Goal: Task Accomplishment & Management: Use online tool/utility

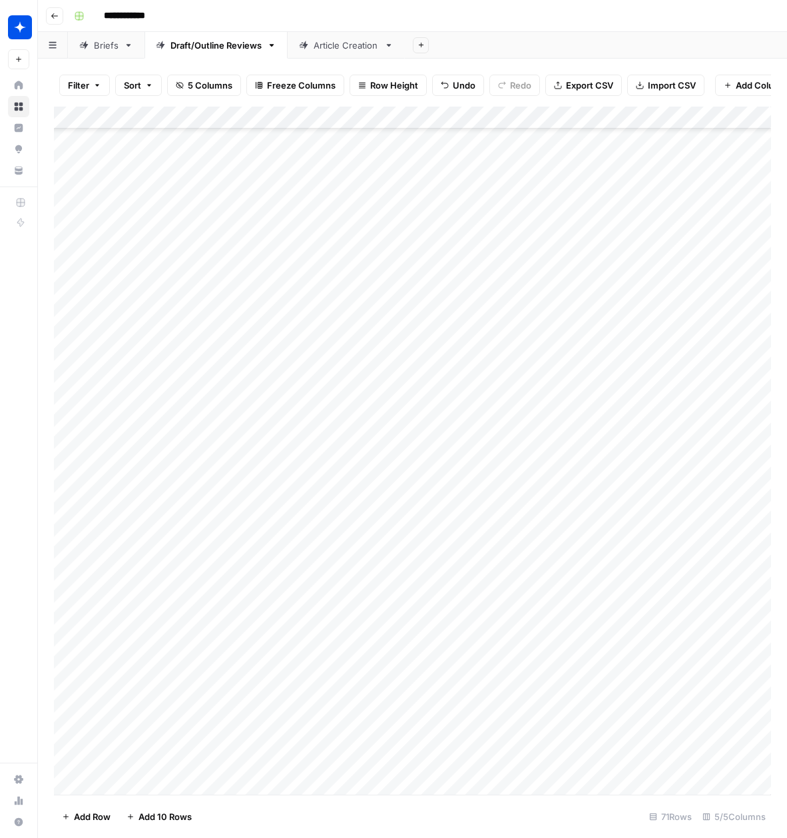
scroll to position [963, 0]
click at [236, 782] on div "Add Column" at bounding box center [412, 451] width 717 height 688
click at [277, 760] on div "Add Column" at bounding box center [412, 451] width 717 height 688
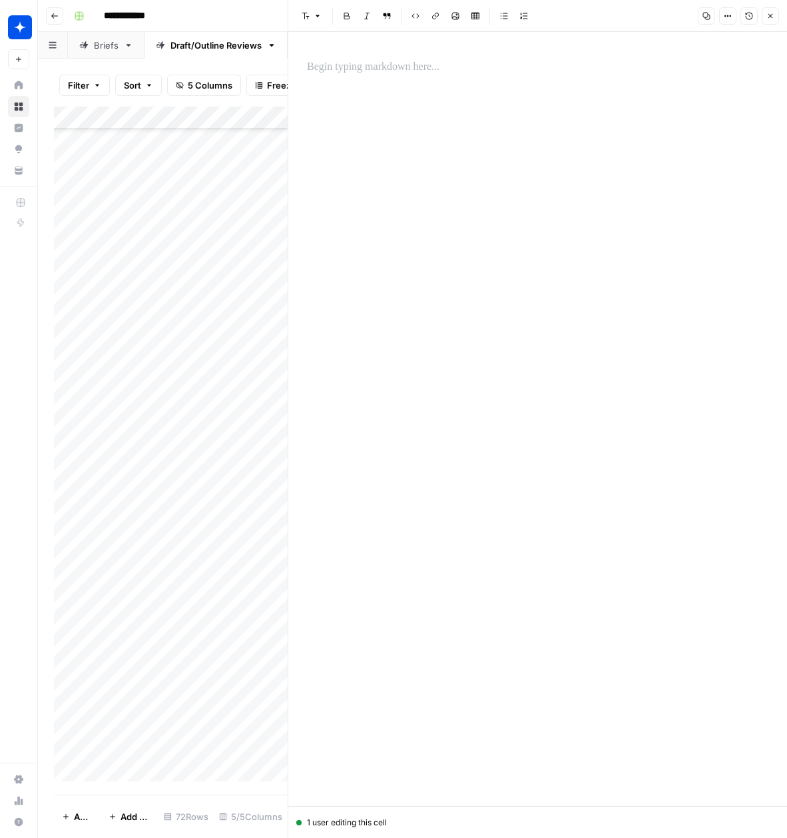
click at [362, 73] on p at bounding box center [537, 67] width 461 height 17
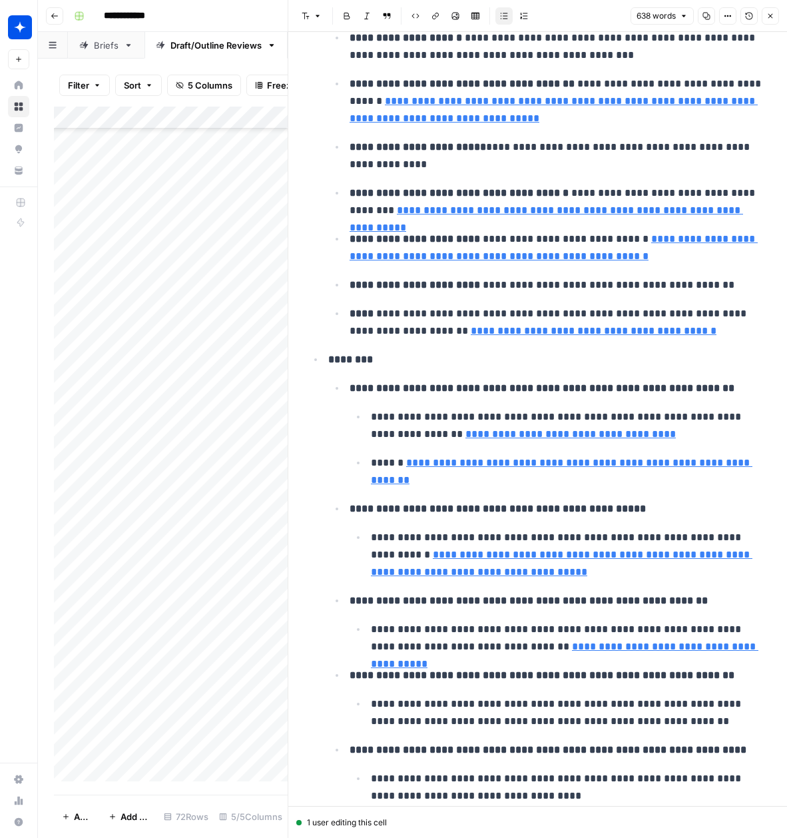
click at [771, 17] on icon "button" at bounding box center [770, 16] width 8 height 8
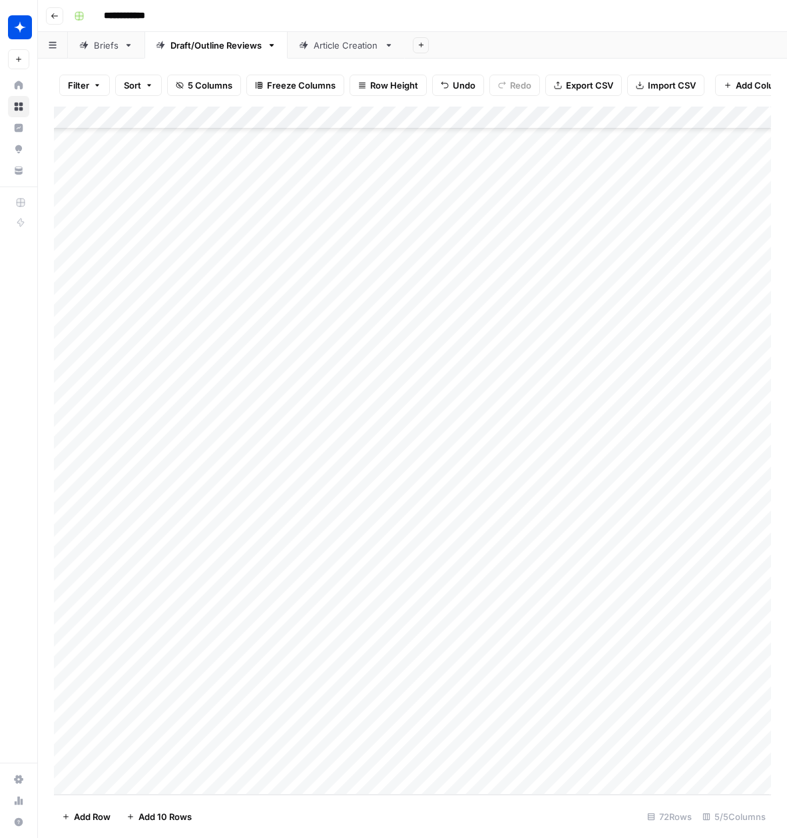
click at [322, 763] on div "Add Column" at bounding box center [412, 451] width 717 height 688
click at [324, 763] on div "Add Column" at bounding box center [412, 451] width 717 height 688
click at [330, 804] on button "Outline" at bounding box center [331, 807] width 40 height 16
click at [466, 761] on div "Add Column" at bounding box center [412, 451] width 717 height 688
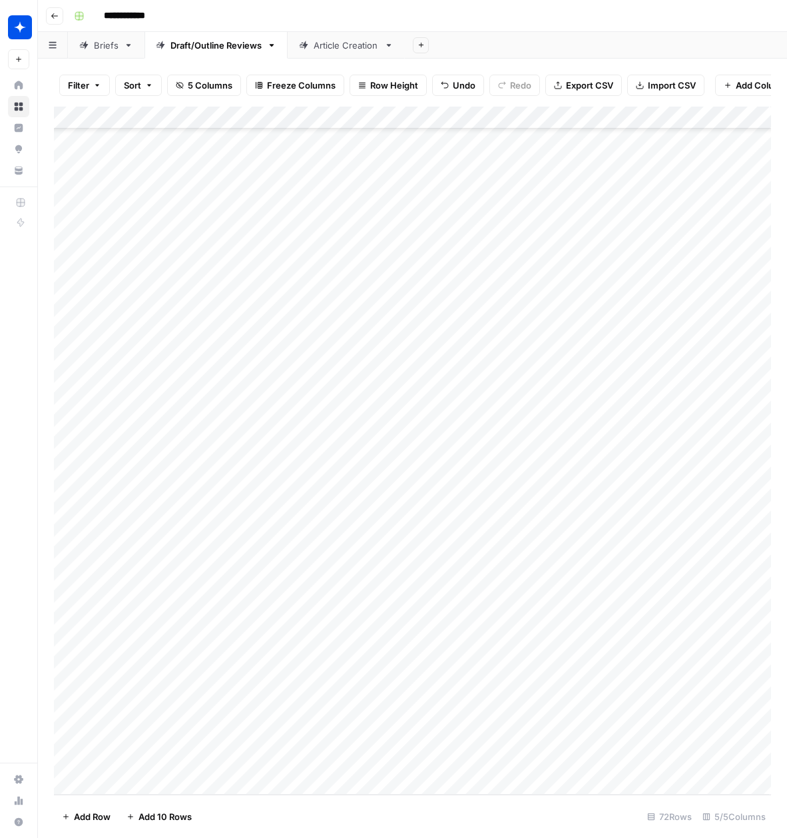
click at [138, 786] on div "Add Column" at bounding box center [412, 451] width 717 height 688
click at [280, 763] on div "Add Column" at bounding box center [412, 451] width 717 height 688
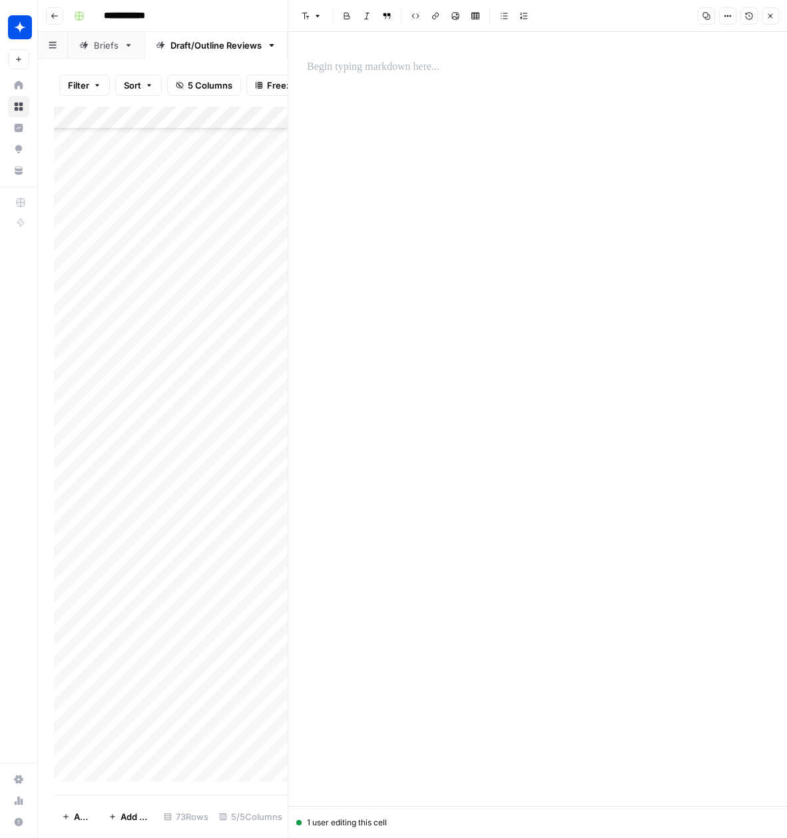
click at [396, 81] on div at bounding box center [537, 419] width 477 height 774
click at [393, 65] on p at bounding box center [537, 67] width 461 height 17
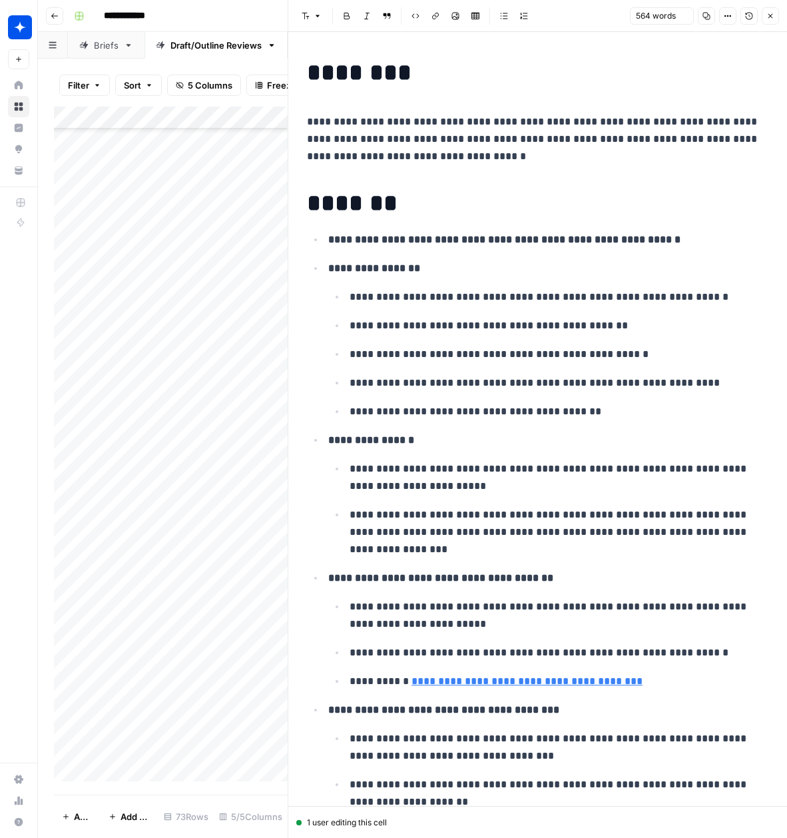
scroll to position [1746, 0]
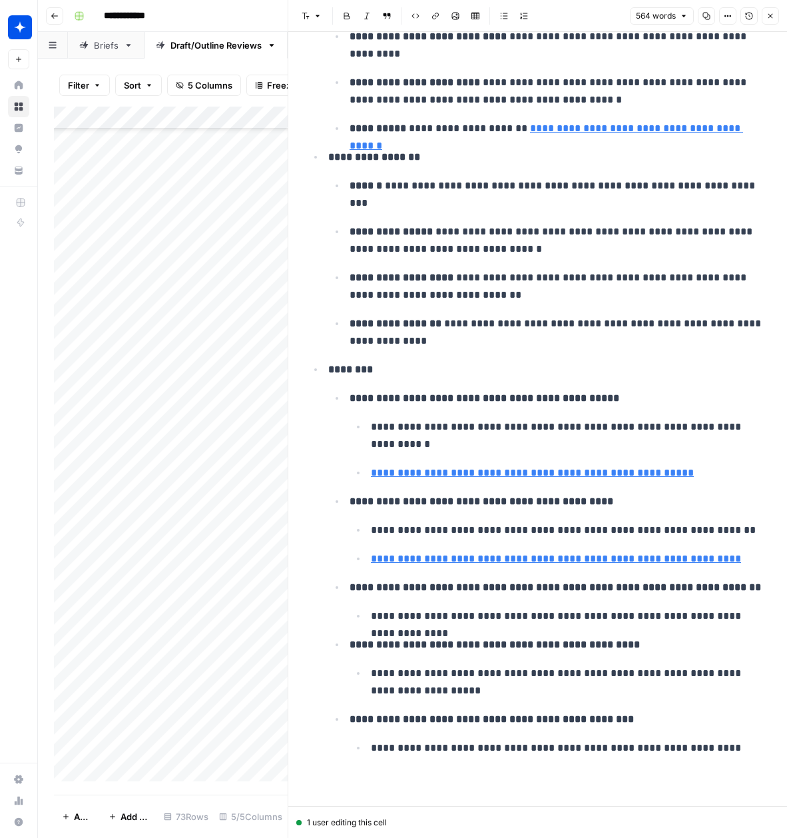
click at [768, 15] on icon "button" at bounding box center [770, 16] width 8 height 8
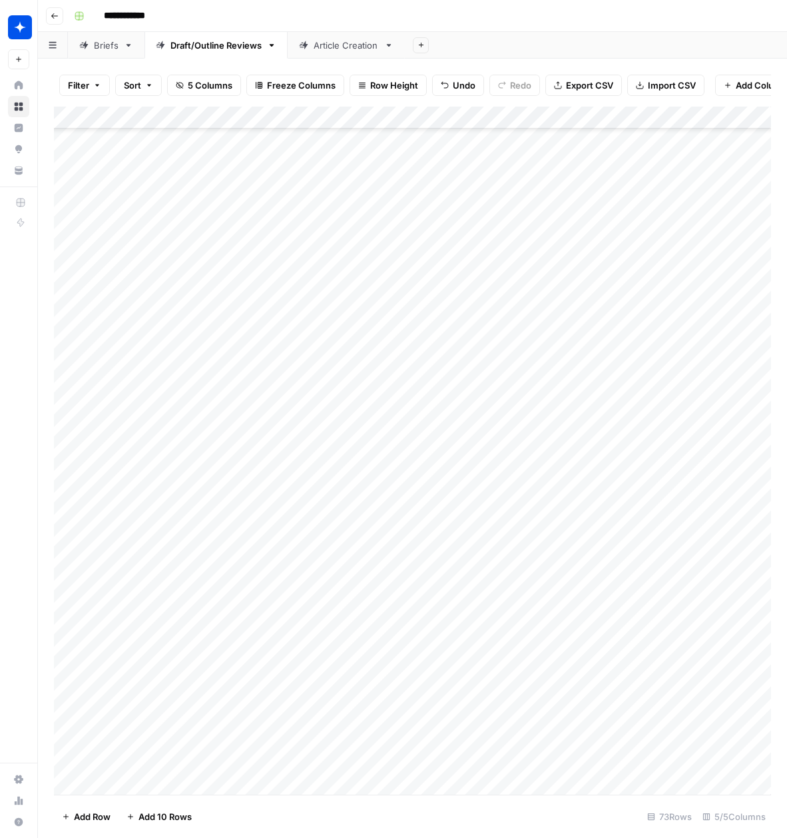
scroll to position [1009, 0]
click at [326, 760] on div "Add Column" at bounding box center [412, 451] width 717 height 688
click at [323, 760] on div "Add Column" at bounding box center [412, 451] width 717 height 688
click at [338, 813] on button "Outline" at bounding box center [331, 810] width 40 height 16
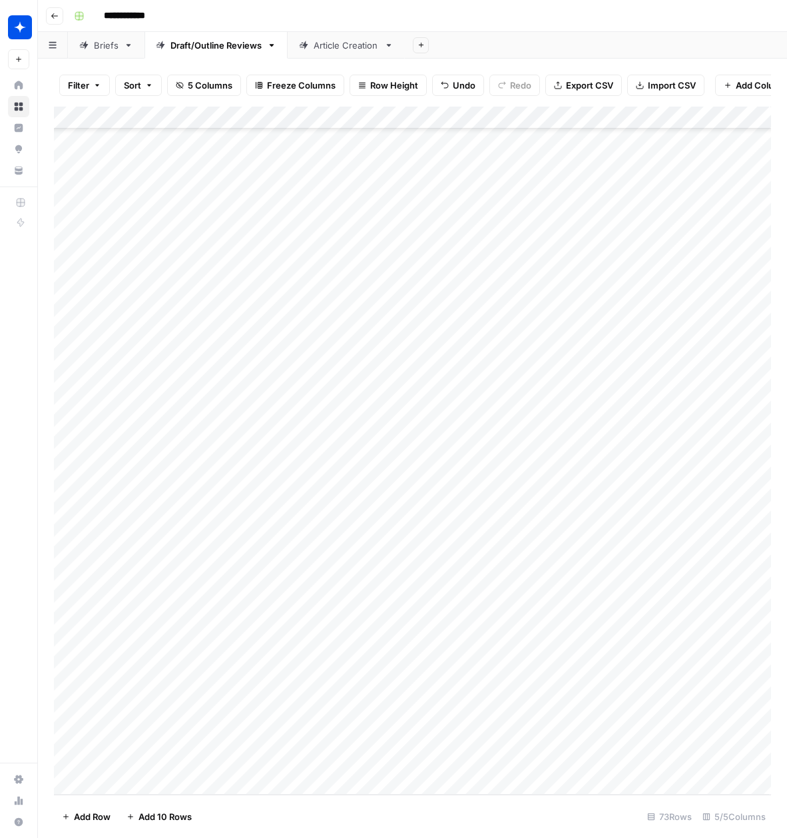
click at [467, 761] on div "Add Column" at bounding box center [412, 451] width 717 height 688
click at [114, 783] on div "Add Column" at bounding box center [412, 451] width 717 height 688
click at [278, 758] on div "Add Column" at bounding box center [412, 451] width 717 height 688
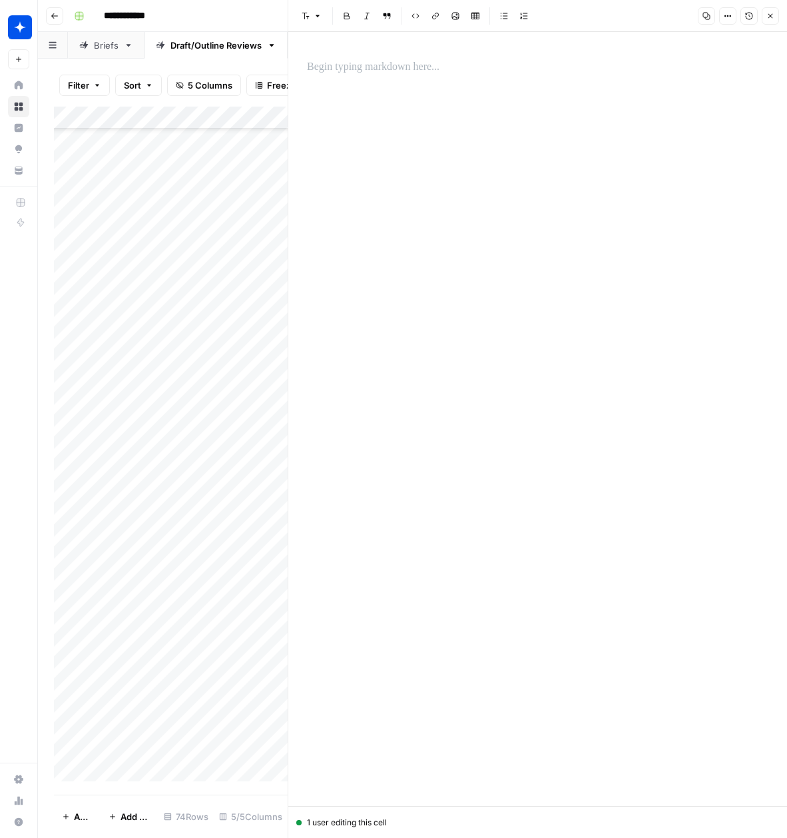
click at [415, 73] on p at bounding box center [537, 67] width 461 height 17
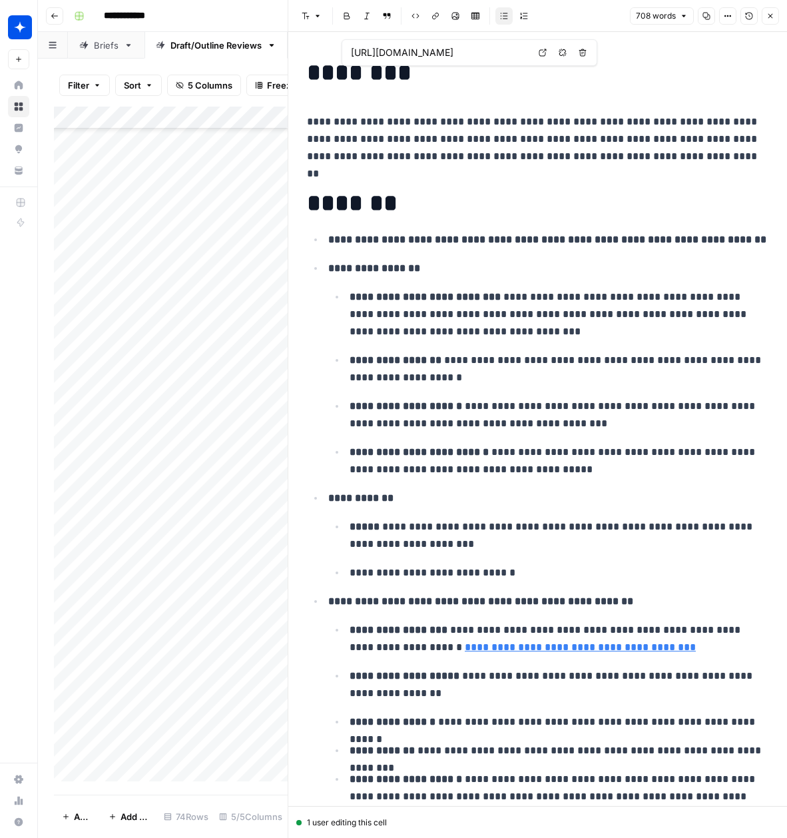
scroll to position [1556, 0]
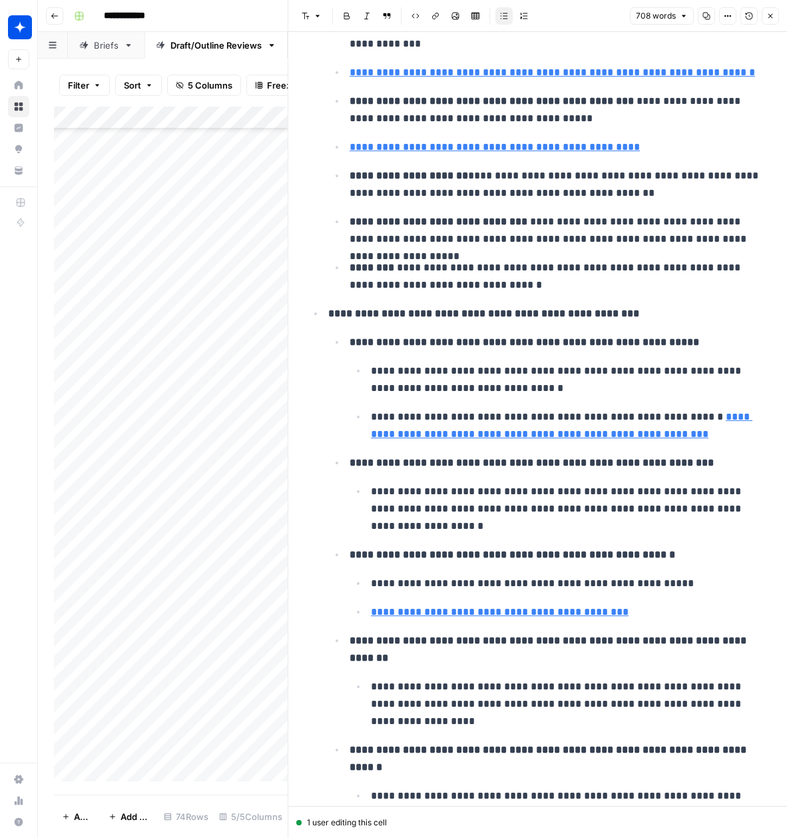
click at [773, 14] on icon "button" at bounding box center [770, 16] width 8 height 8
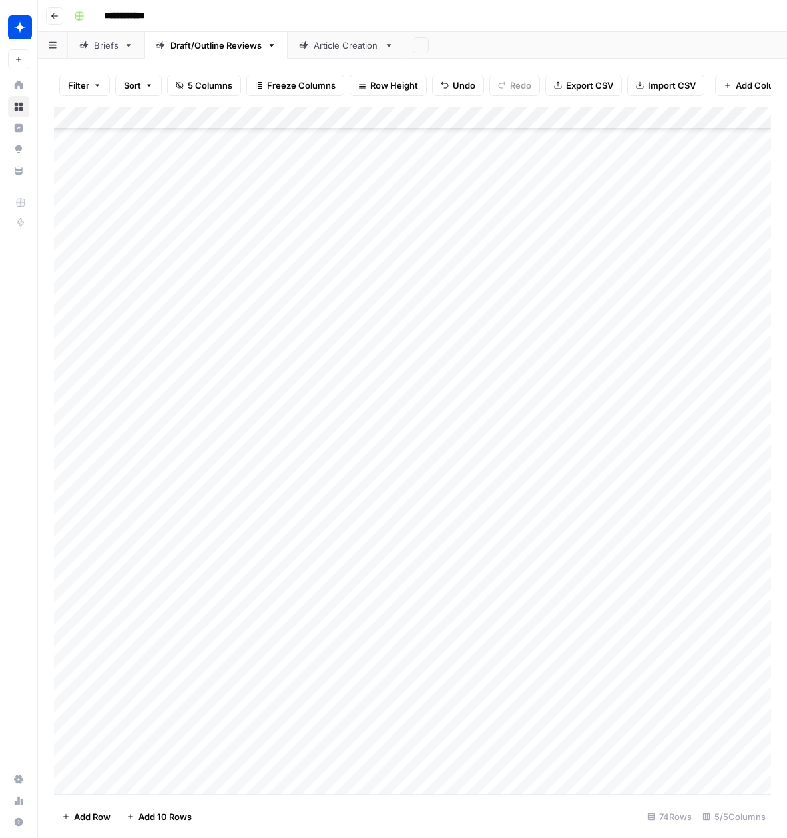
click at [323, 758] on div "Add Column" at bounding box center [412, 451] width 717 height 688
click at [331, 761] on div "Add Column" at bounding box center [412, 451] width 717 height 688
click at [331, 808] on button "Outline" at bounding box center [331, 807] width 40 height 16
click at [474, 760] on div "Add Column" at bounding box center [412, 451] width 717 height 688
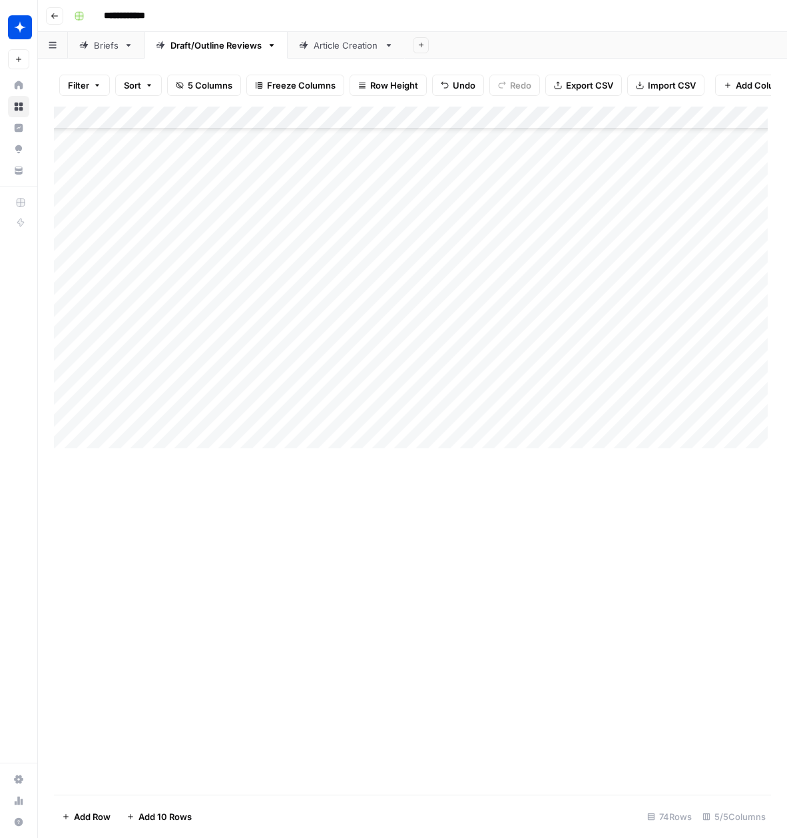
scroll to position [1031, 0]
click at [521, 718] on div "Add Column" at bounding box center [412, 451] width 717 height 688
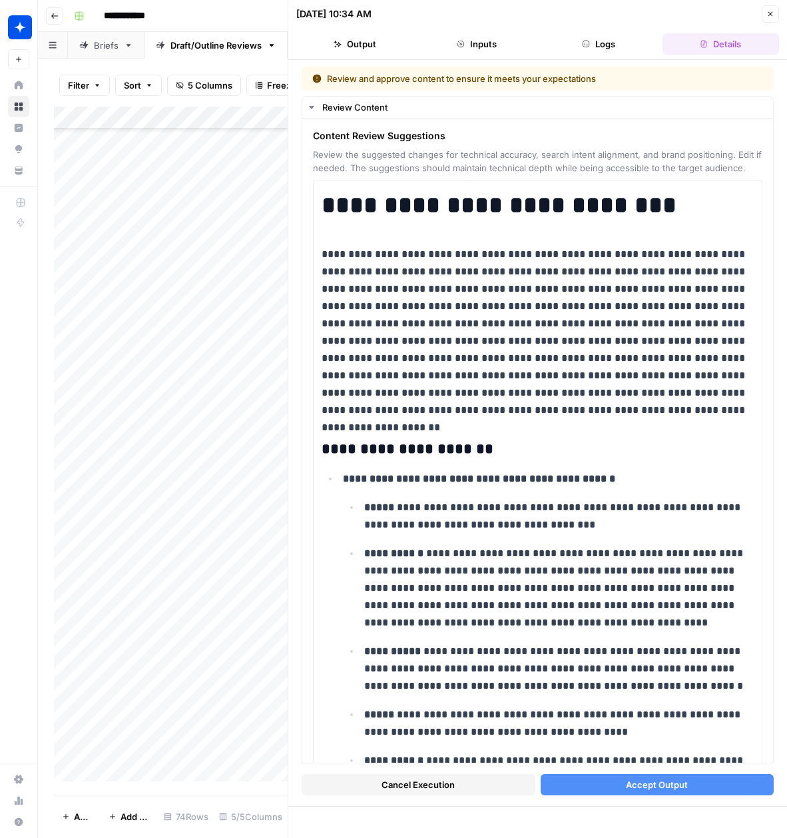
click at [665, 790] on span "Accept Output" at bounding box center [657, 784] width 62 height 13
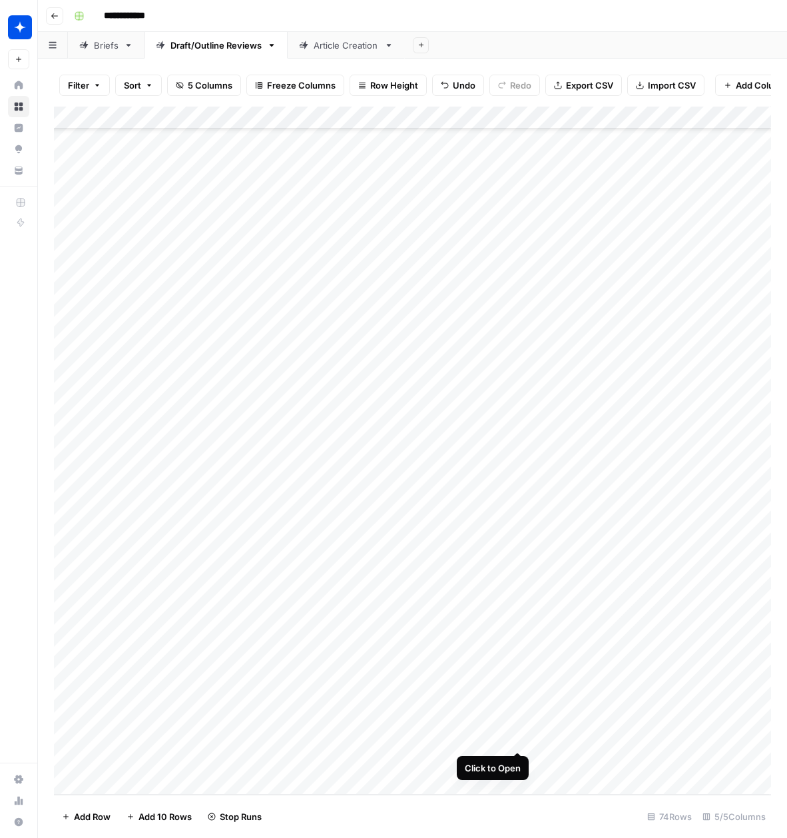
click at [518, 735] on div "Add Column" at bounding box center [412, 451] width 717 height 688
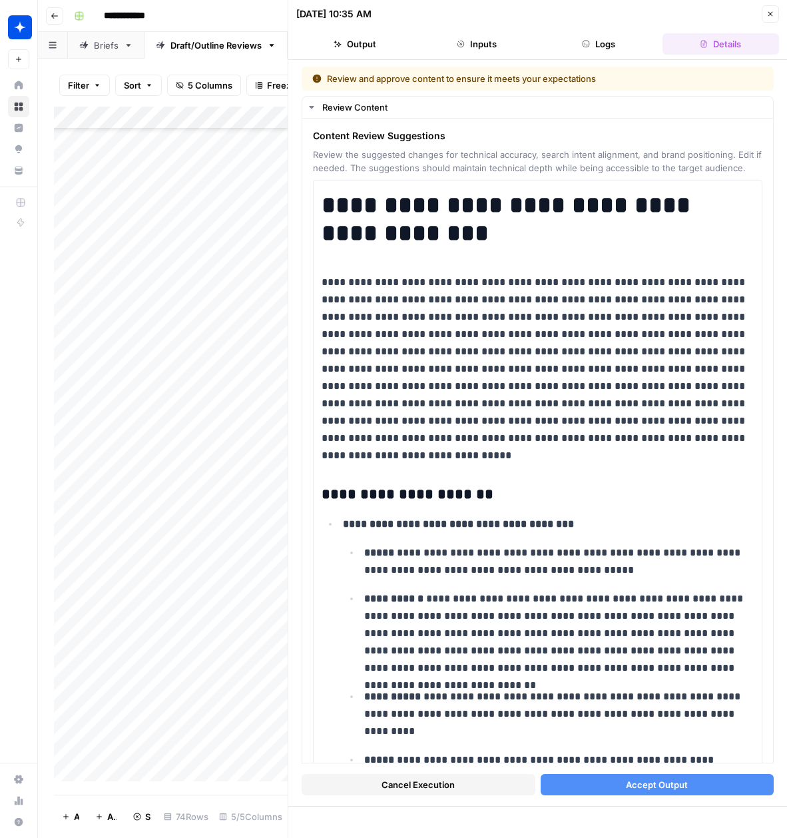
click at [624, 787] on button "Accept Output" at bounding box center [658, 784] width 234 height 21
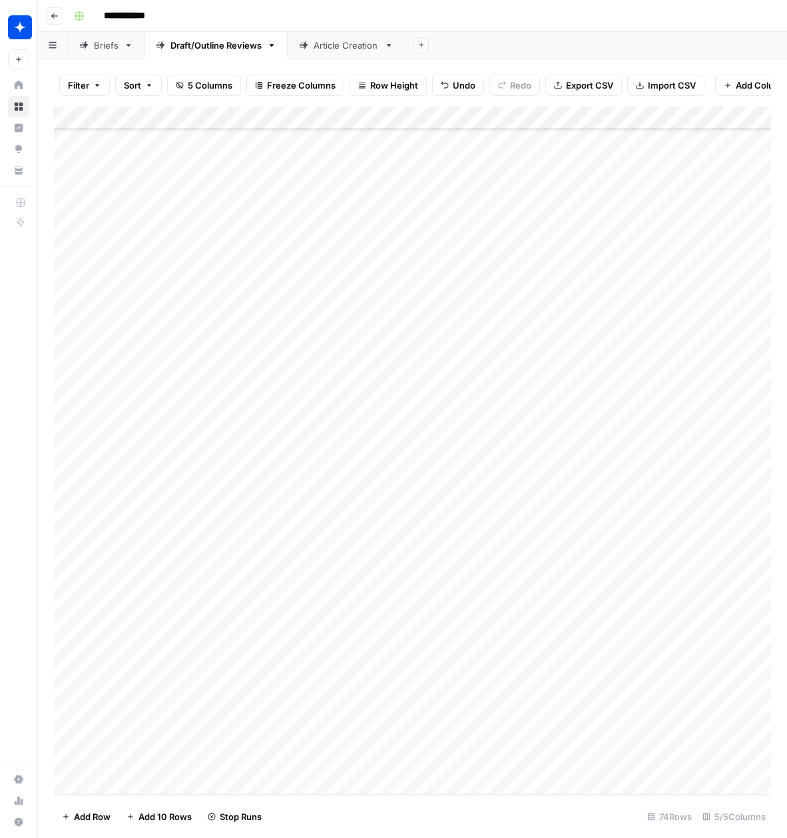
click at [520, 760] on div "Add Column" at bounding box center [412, 451] width 717 height 688
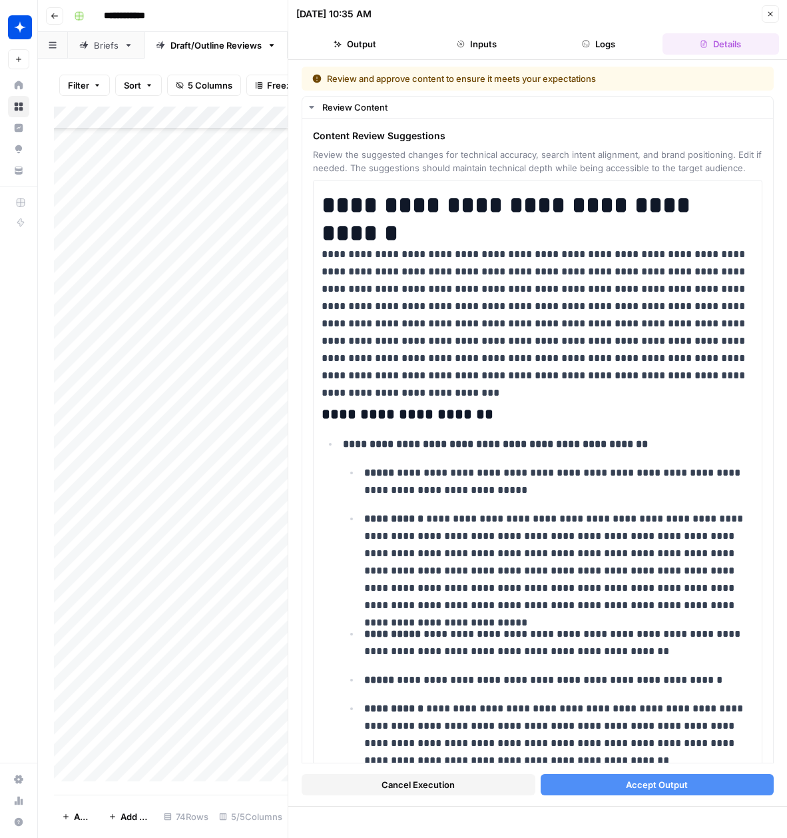
click at [627, 788] on span "Accept Output" at bounding box center [657, 784] width 62 height 13
